Goal: Task Accomplishment & Management: Use online tool/utility

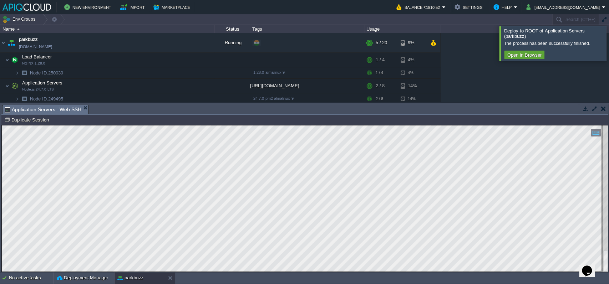
scroll to position [51, 0]
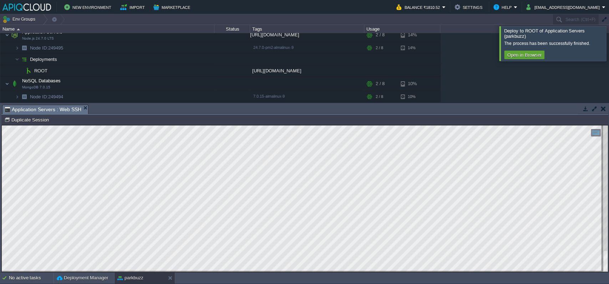
click at [62, 110] on span "Application Servers : Web SSH" at bounding box center [43, 109] width 77 height 9
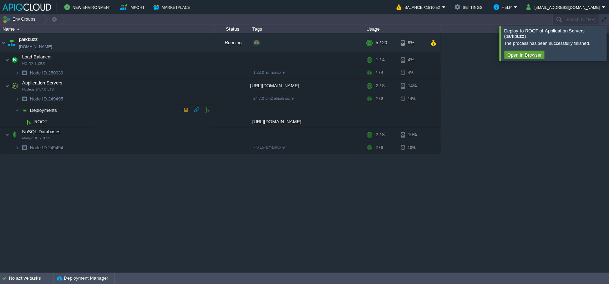
scroll to position [0, 0]
click at [154, 233] on div "parkbuzz parkbuzz.in1.apiqcloud.com Running + Add to Env Group RAM 20% CPU 5% 5…" at bounding box center [304, 152] width 609 height 239
click at [182, 86] on button "button" at bounding box center [182, 86] width 6 height 6
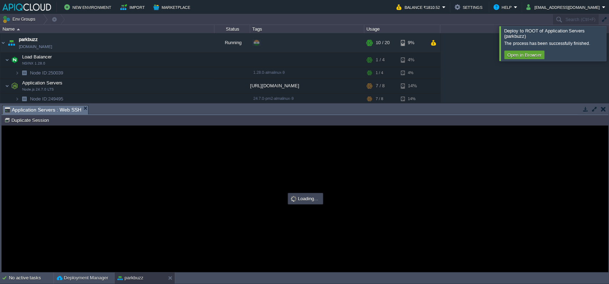
click at [303, 237] on div at bounding box center [305, 199] width 606 height 146
type input "#000000"
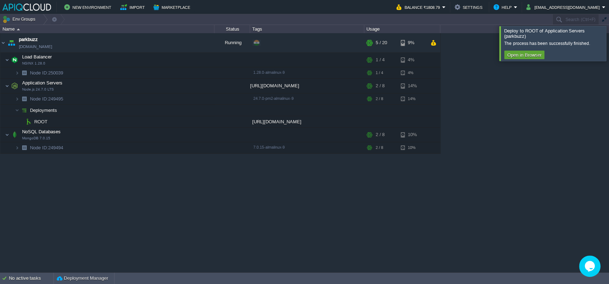
click at [125, 201] on div "parkbuzz [DOMAIN_NAME] Running + Add to Env Group RAM 19% CPU 7% 5 / 20 9% Load…" at bounding box center [304, 152] width 609 height 239
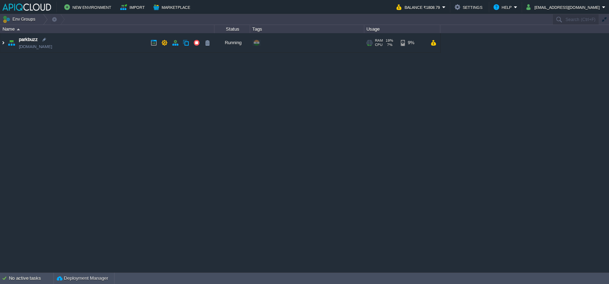
click at [5, 42] on img at bounding box center [3, 42] width 6 height 19
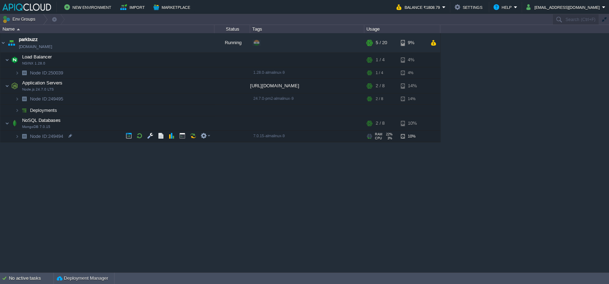
click at [57, 235] on div "parkbuzz parkbuzz.in1.apiqcloud.com Running + Add to Env Group RAM 19% CPU 7% 5…" at bounding box center [304, 152] width 609 height 239
click at [22, 274] on div "No active tasks" at bounding box center [31, 278] width 45 height 11
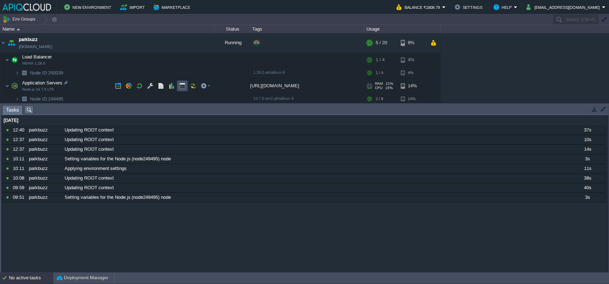
click at [185, 84] on button "button" at bounding box center [182, 86] width 6 height 6
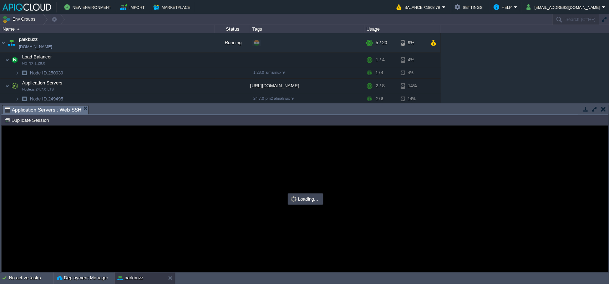
click at [240, 207] on div at bounding box center [305, 199] width 606 height 147
type input "#000000"
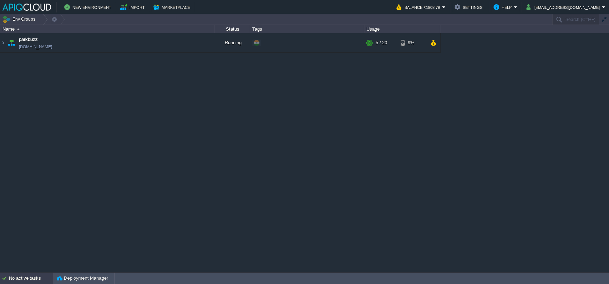
click at [26, 278] on div "No active tasks" at bounding box center [31, 278] width 45 height 11
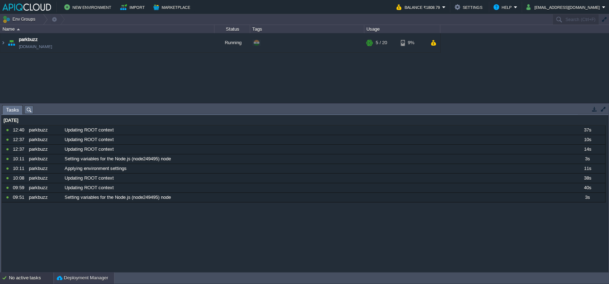
click at [60, 273] on div "Deployment Manager" at bounding box center [84, 278] width 60 height 11
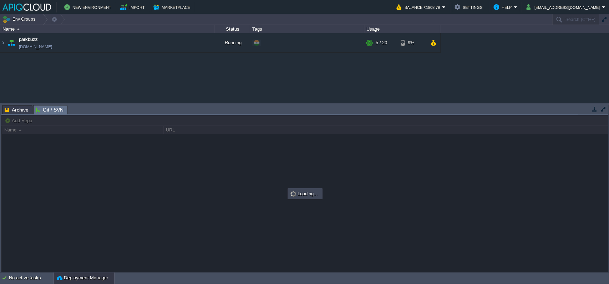
click at [45, 112] on span "Git / SVN" at bounding box center [50, 110] width 28 height 9
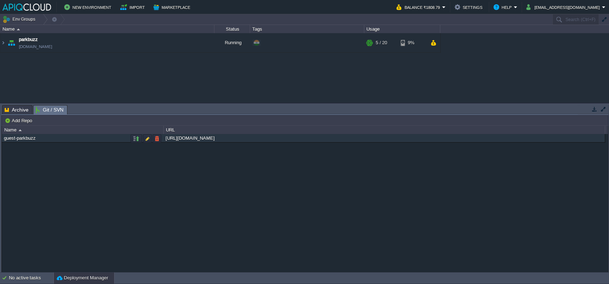
click at [223, 142] on div "[URL][DOMAIN_NAME]" at bounding box center [384, 138] width 441 height 8
click at [103, 138] on div "guest-parkbuzz" at bounding box center [82, 138] width 161 height 8
click at [133, 139] on button "button" at bounding box center [136, 139] width 6 height 6
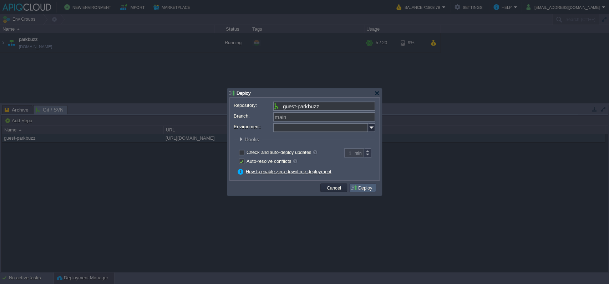
click at [365, 185] on td "Deploy" at bounding box center [362, 188] width 27 height 9
click at [372, 126] on img at bounding box center [371, 127] width 7 height 9
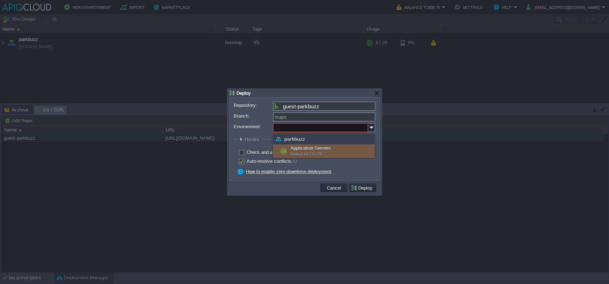
click at [333, 151] on div "Application Servers Node.js 24.7.0 LTS" at bounding box center [324, 152] width 102 height 14
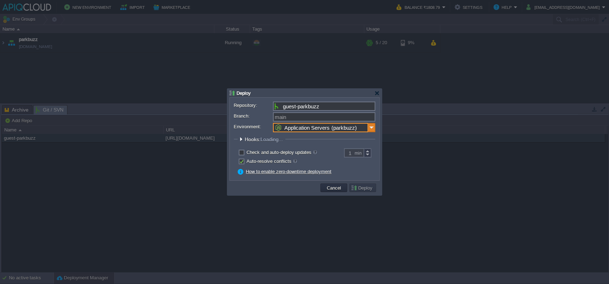
click at [370, 130] on img at bounding box center [371, 127] width 7 height 9
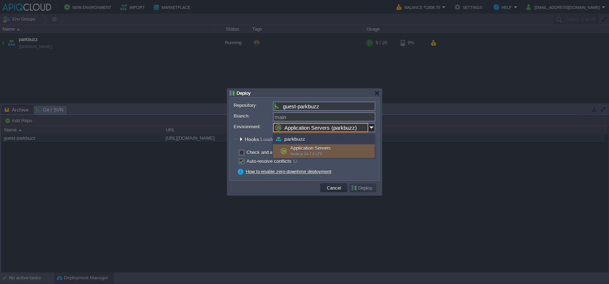
click at [343, 138] on div "parkbuzz" at bounding box center [324, 139] width 102 height 11
click at [317, 150] on div "Application Servers Node.js 24.7.0 LTS" at bounding box center [324, 152] width 102 height 14
type input "Application Servers (parkbuzz)"
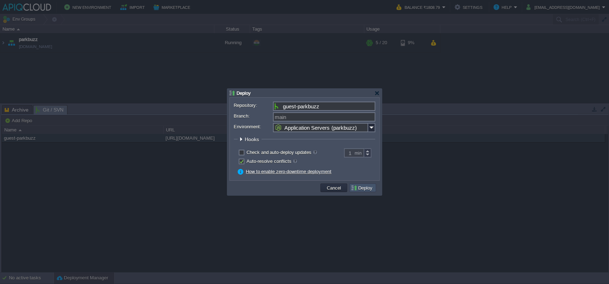
click at [360, 185] on button "Deploy" at bounding box center [363, 188] width 24 height 6
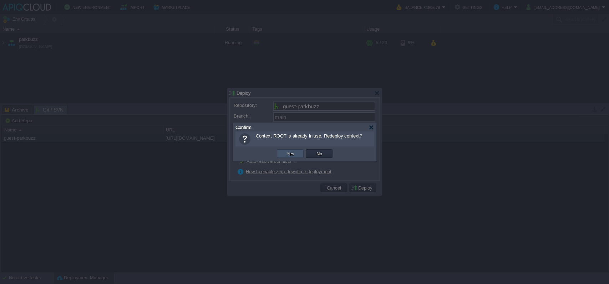
click at [292, 155] on button "Yes" at bounding box center [290, 154] width 12 height 6
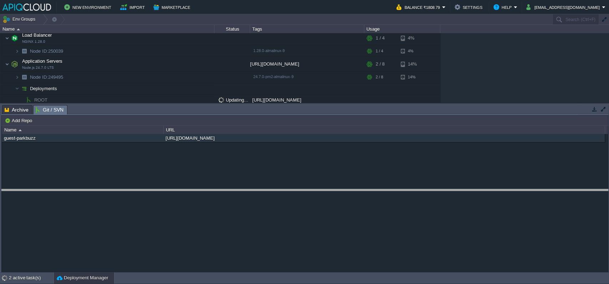
drag, startPoint x: 319, startPoint y: 110, endPoint x: 296, endPoint y: 196, distance: 89.6
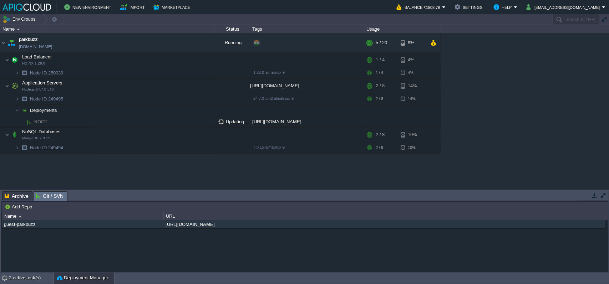
click at [247, 180] on div "parkbuzz parkbuzz.in1.apiqcloud.com Running + Add to Env Group RAM 19% CPU 11% …" at bounding box center [304, 111] width 609 height 156
click at [14, 276] on div "2 active task(s)" at bounding box center [31, 278] width 45 height 11
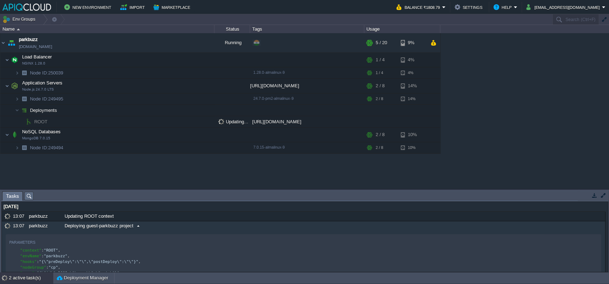
click at [134, 223] on span at bounding box center [138, 226] width 10 height 6
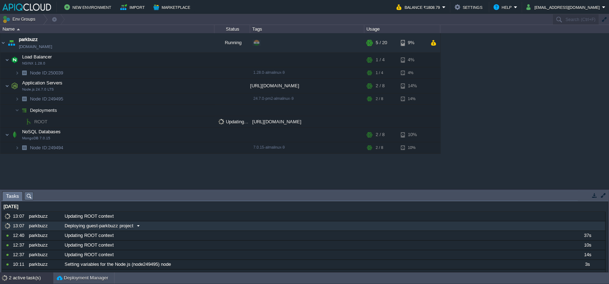
click at [134, 223] on span at bounding box center [138, 226] width 10 height 6
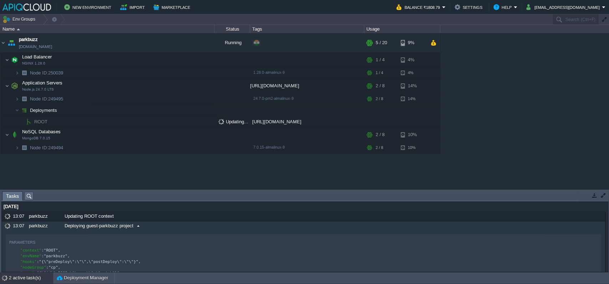
click at [134, 223] on span at bounding box center [138, 226] width 10 height 6
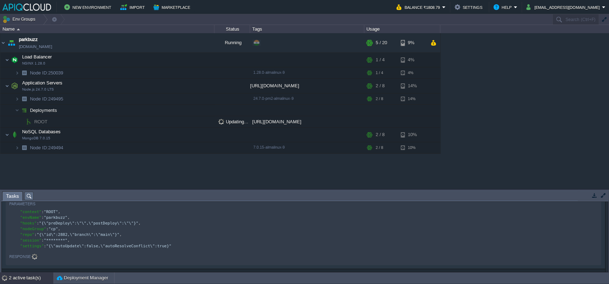
scroll to position [13, 0]
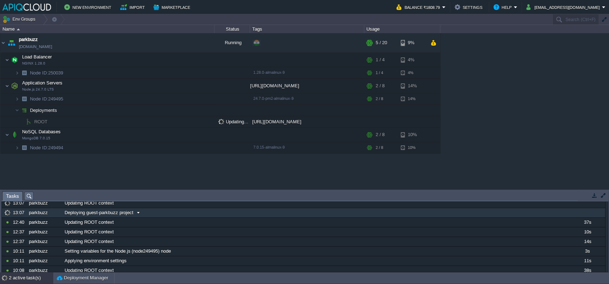
click at [124, 213] on span "Deploying guest-parkbuzz project" at bounding box center [99, 213] width 69 height 6
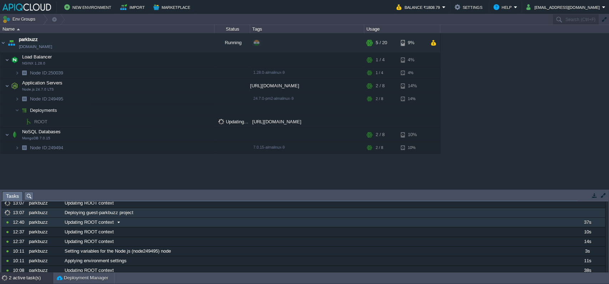
scroll to position [0, 0]
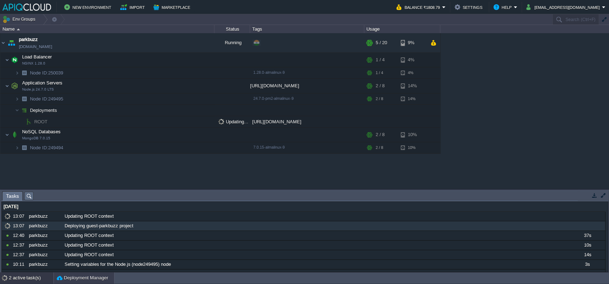
drag, startPoint x: 4, startPoint y: 226, endPoint x: 75, endPoint y: 282, distance: 90.5
click at [75, 282] on button "Deployment Manager" at bounding box center [82, 278] width 51 height 7
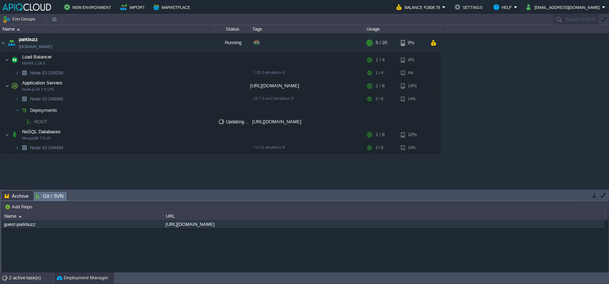
click at [17, 278] on div "2 active task(s)" at bounding box center [31, 278] width 45 height 11
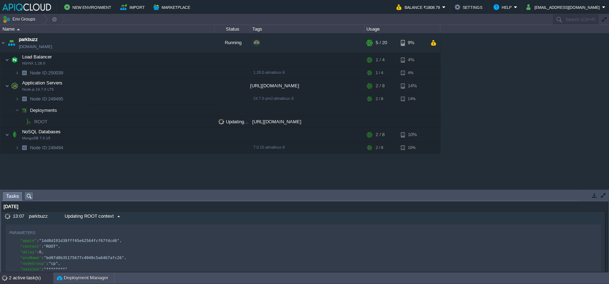
click at [82, 215] on span "Updating ROOT context" at bounding box center [89, 216] width 49 height 6
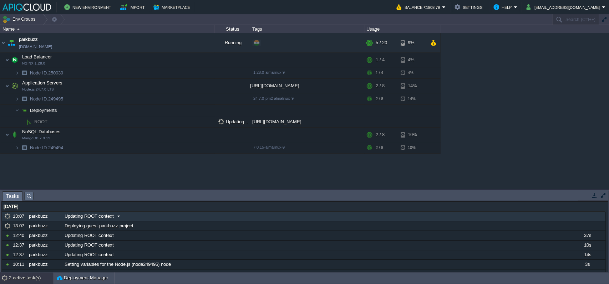
click at [82, 215] on span "Updating ROOT context" at bounding box center [89, 216] width 49 height 6
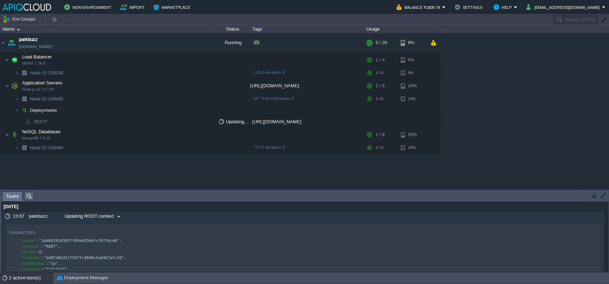
click at [82, 215] on span "Updating ROOT context" at bounding box center [89, 216] width 49 height 6
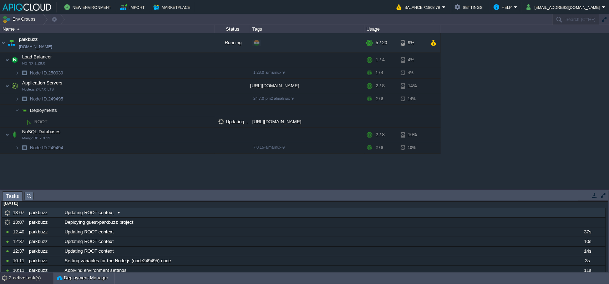
click at [82, 215] on span "Updating ROOT context" at bounding box center [89, 213] width 49 height 6
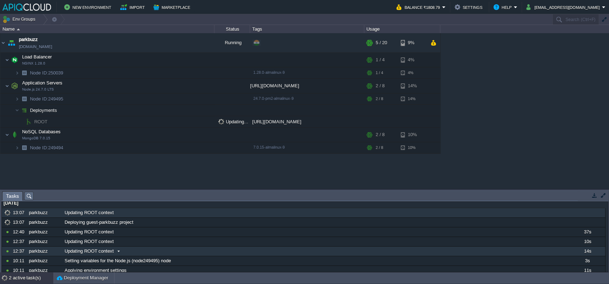
scroll to position [6, 0]
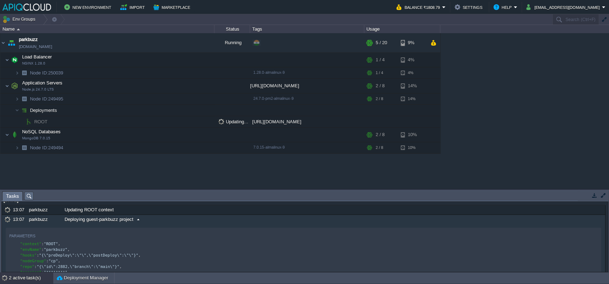
click at [11, 219] on div at bounding box center [7, 220] width 7 height 6
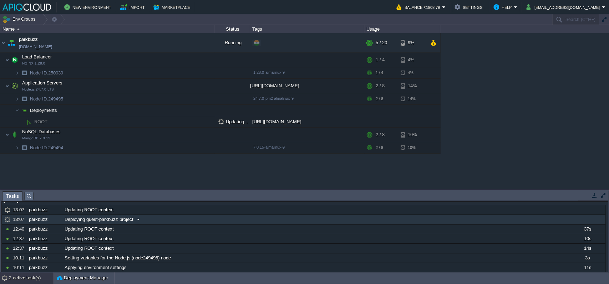
click at [11, 219] on div at bounding box center [7, 220] width 7 height 6
click at [171, 174] on div "parkbuzz parkbuzz.in1.apiqcloud.com Running + Add to Env Group RAM 19% CPU 8% 5…" at bounding box center [304, 111] width 609 height 156
click at [154, 186] on div "parkbuzz parkbuzz.in1.apiqcloud.com Running + Add to Env Group RAM 19% CPU 8% 5…" at bounding box center [304, 111] width 609 height 156
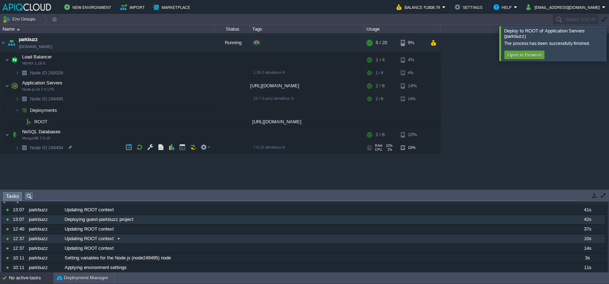
scroll to position [0, 0]
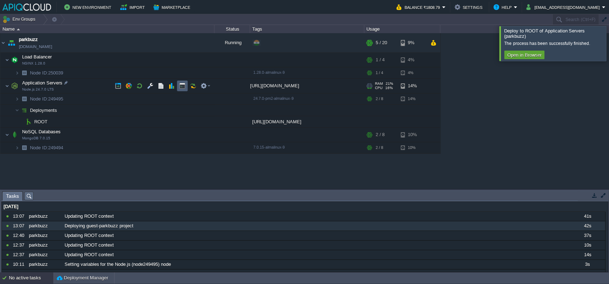
click at [178, 87] on td at bounding box center [182, 86] width 11 height 11
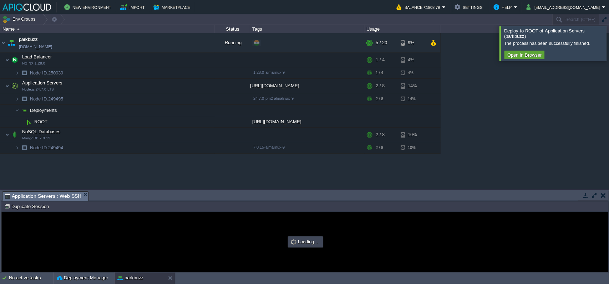
type input "#000000"
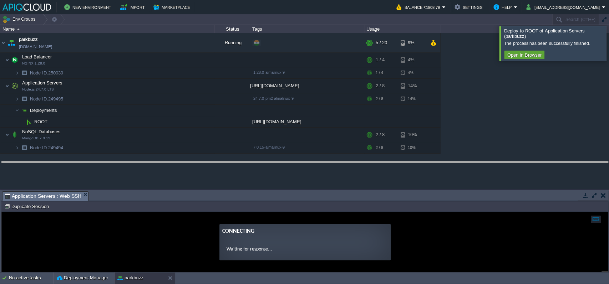
drag, startPoint x: 186, startPoint y: 198, endPoint x: 225, endPoint y: 97, distance: 108.7
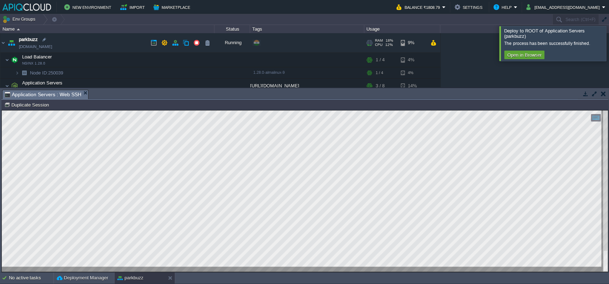
click at [42, 47] on link "[DOMAIN_NAME]" at bounding box center [35, 46] width 33 height 7
